Goal: Communication & Community: Answer question/provide support

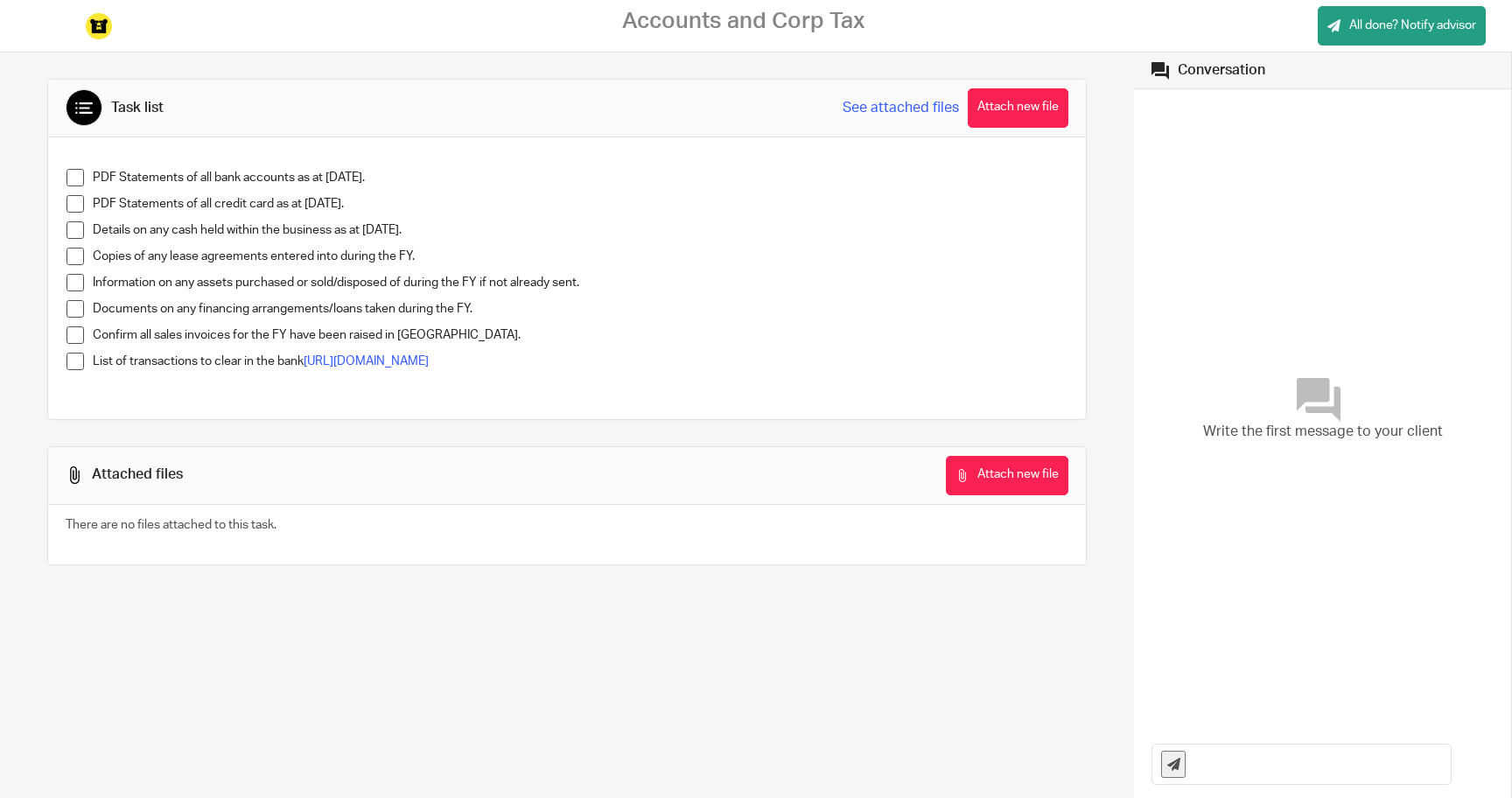
click at [80, 177] on span at bounding box center [75, 177] width 17 height 17
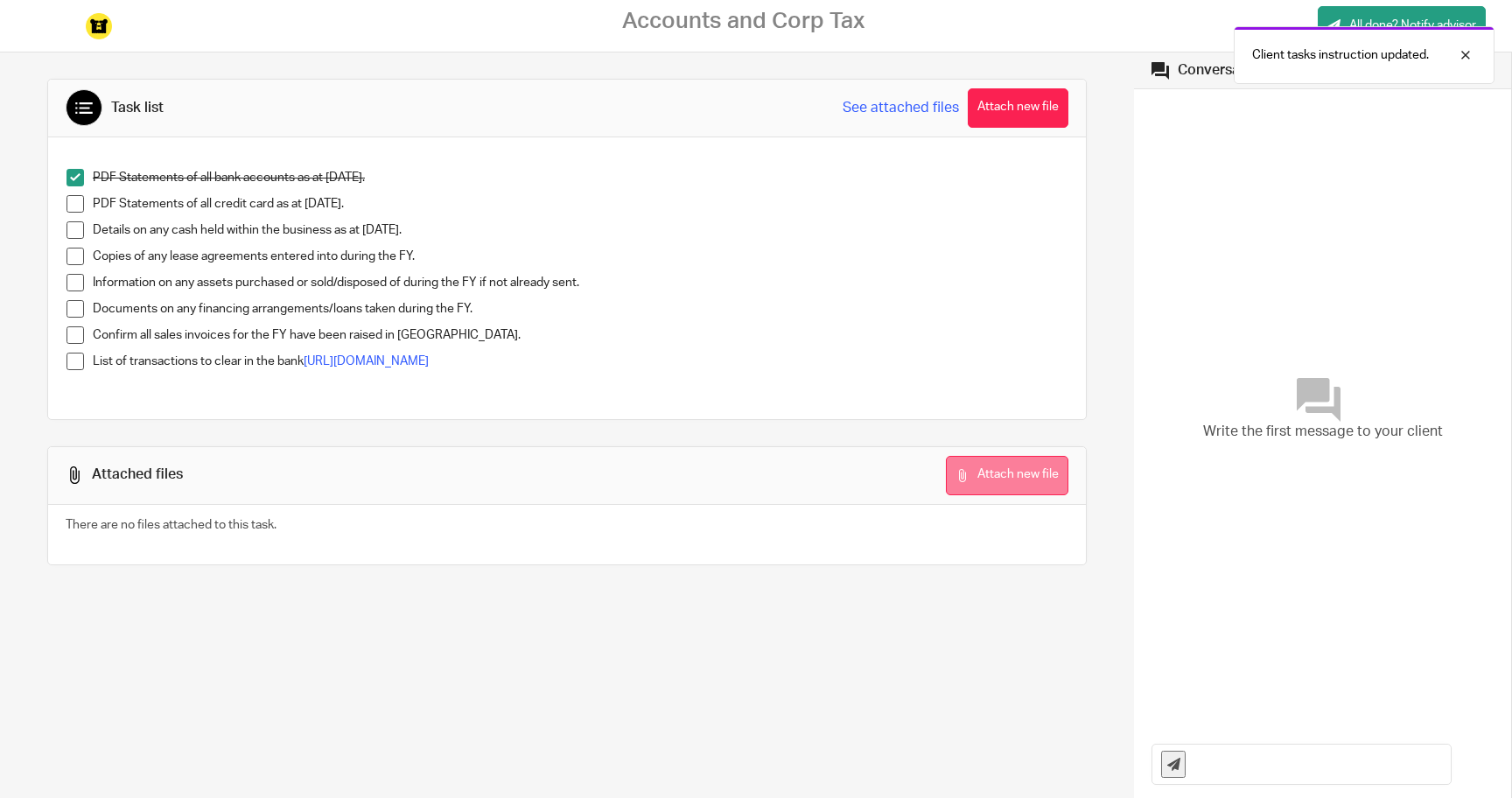
click at [977, 465] on button "Attach new file" at bounding box center [1007, 475] width 123 height 39
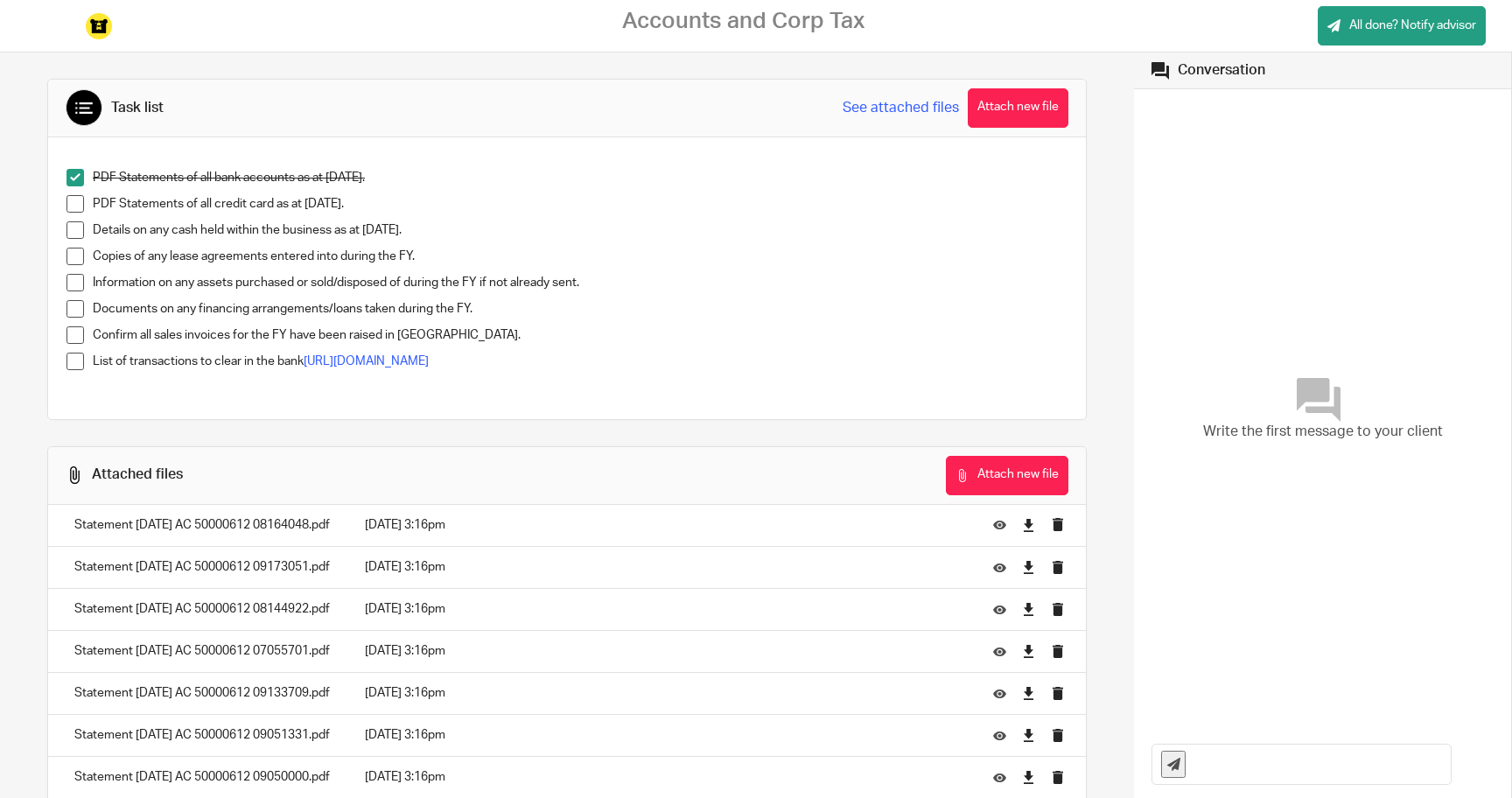
click at [1227, 769] on input "text" at bounding box center [1322, 764] width 255 height 39
click at [1010, 477] on button "Attach new file" at bounding box center [1007, 475] width 123 height 39
click at [1225, 750] on input "text" at bounding box center [1322, 764] width 255 height 39
type input "Hi [PERSON_NAME], huge apologies for the delay, I had a baby a couple of months…"
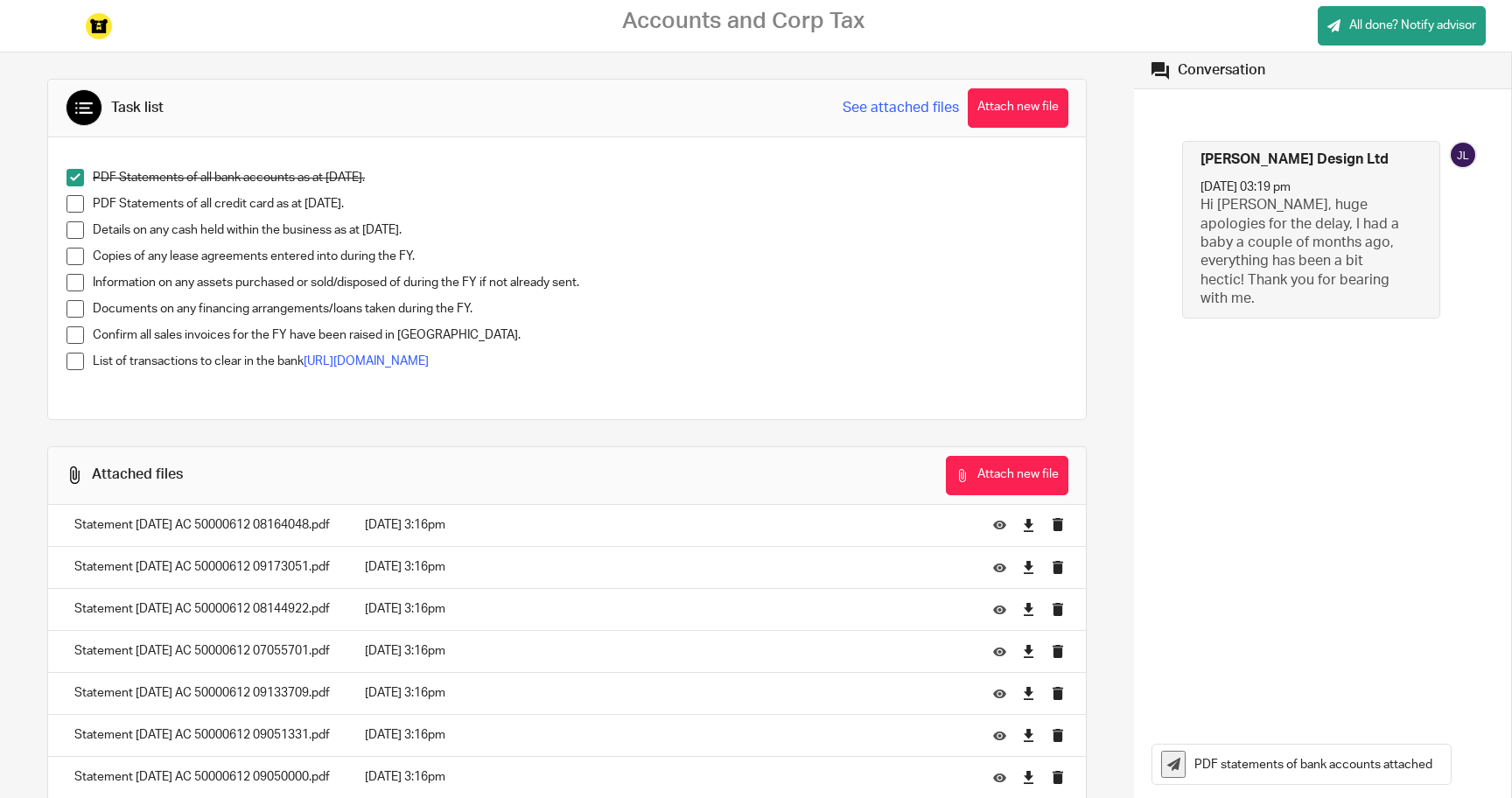
type input "PDF statements of bank accounts attached"
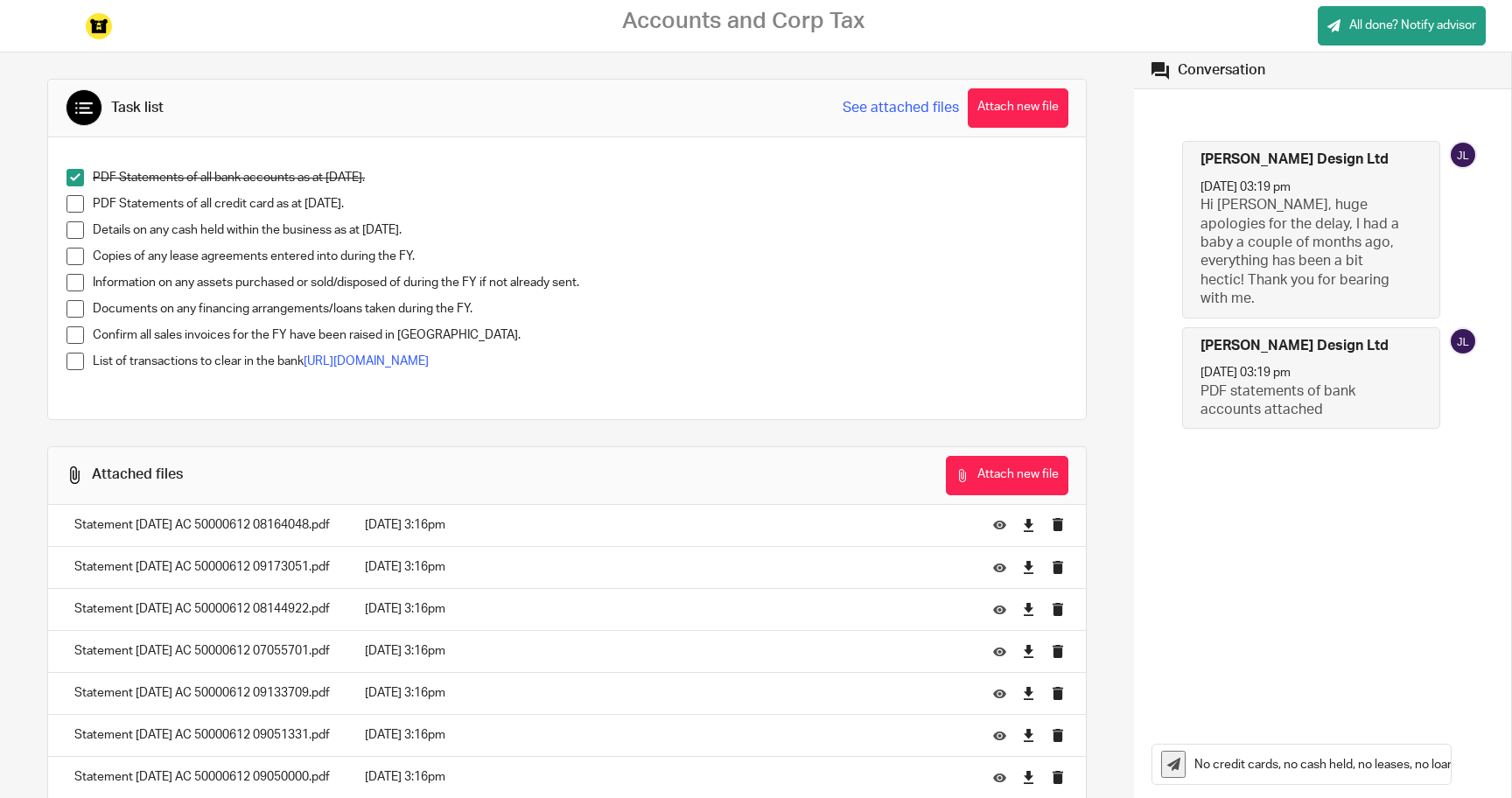
type input "No credit cards, no cash held, no leases, no loans. All invoices have been issu…"
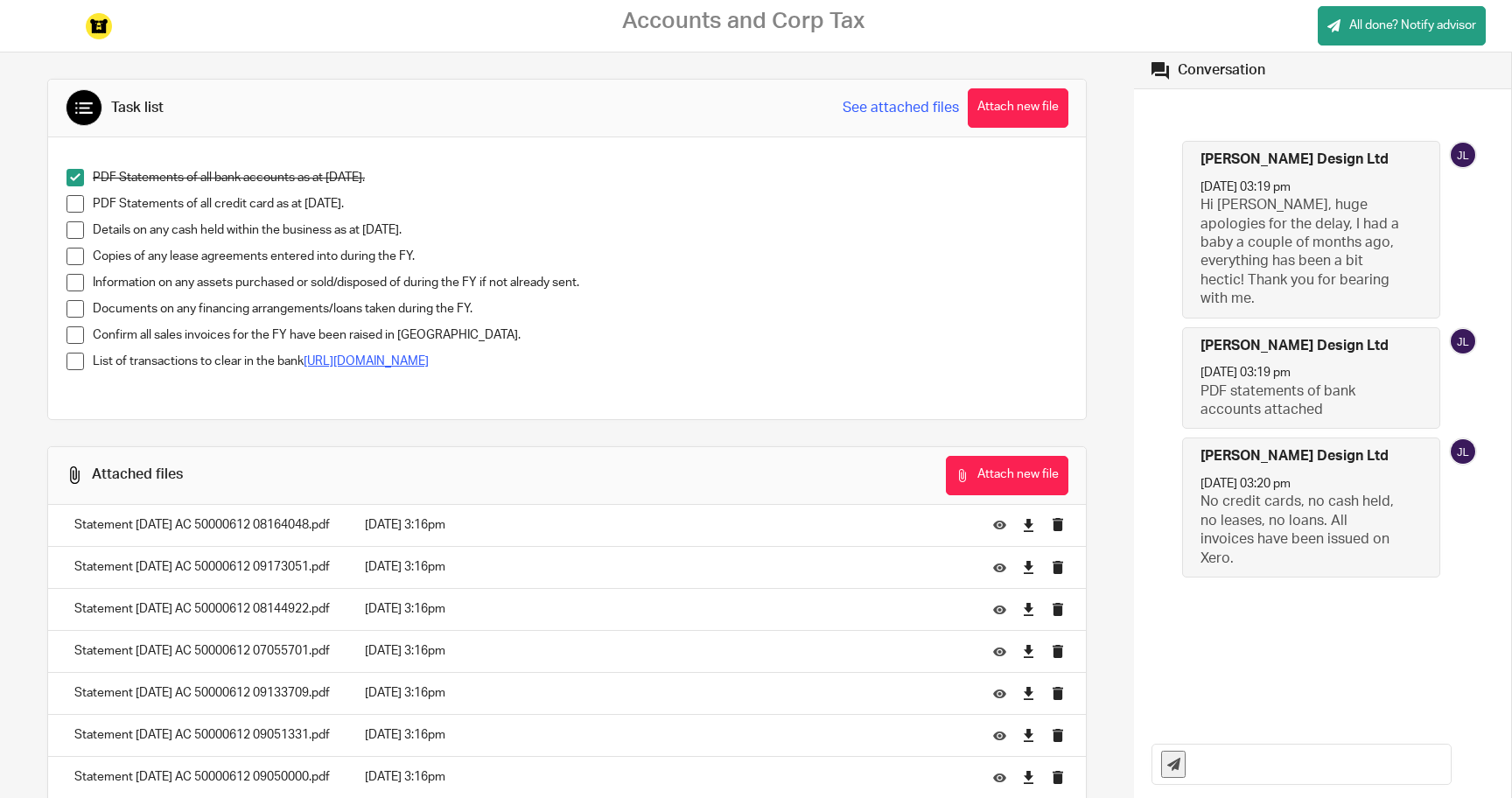
click at [429, 360] on link "[URL][DOMAIN_NAME]" at bounding box center [366, 361] width 125 height 12
